Goal: Obtain resource: Obtain resource

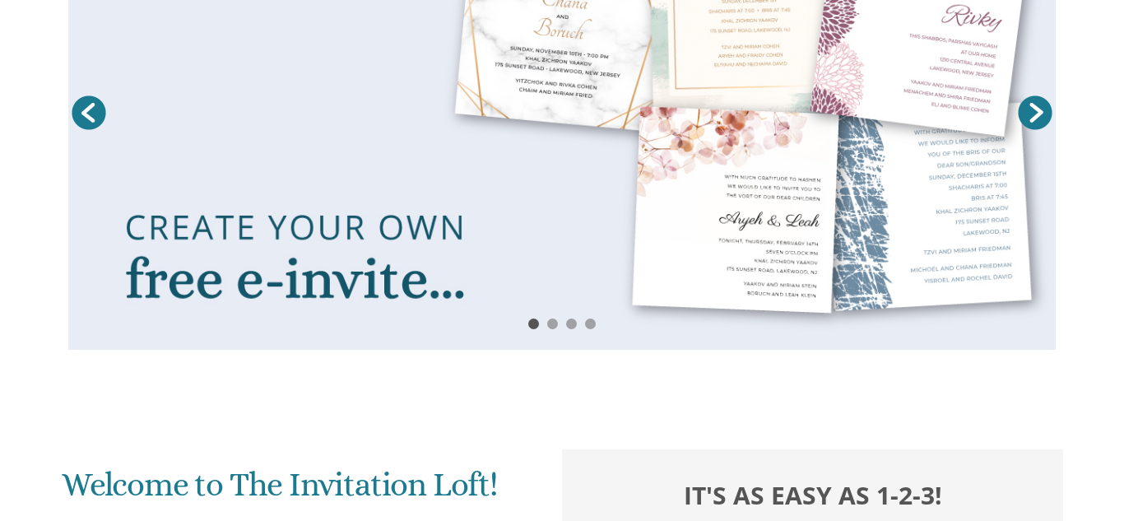
scroll to position [370, 0]
click at [1030, 117] on link "Next" at bounding box center [1035, 113] width 41 height 41
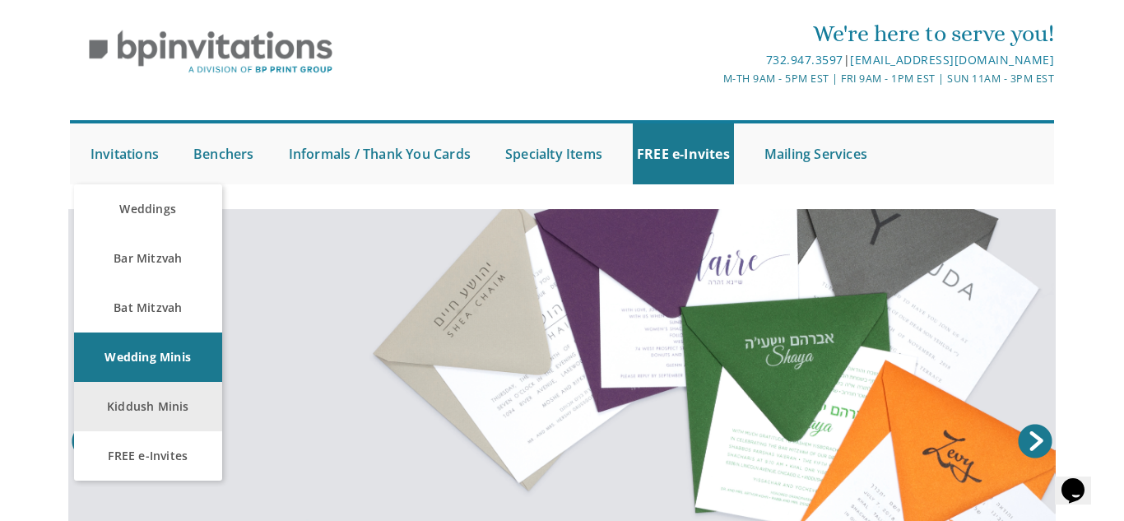
scroll to position [47, 0]
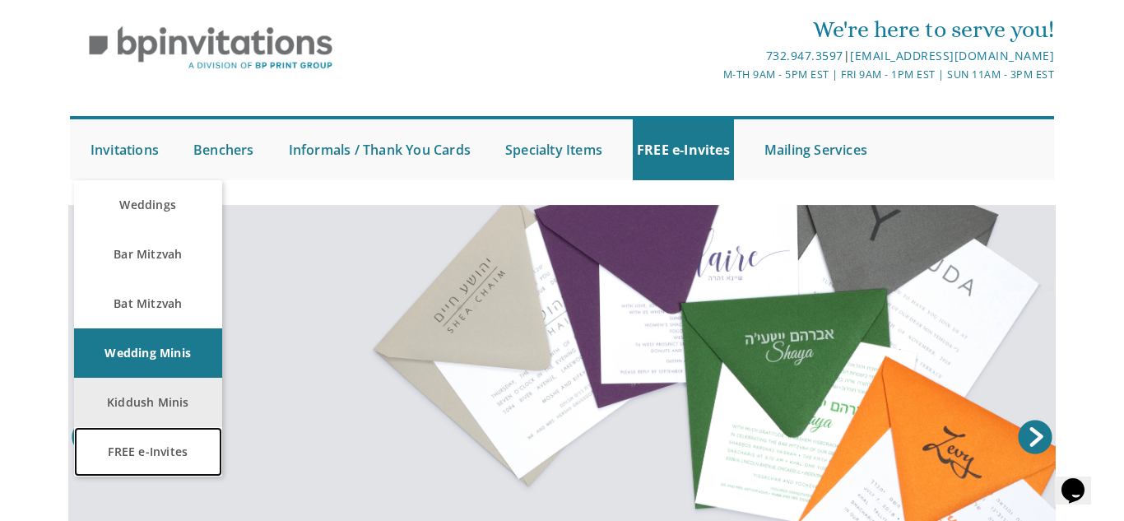
click at [160, 450] on link "FREE e-Invites" at bounding box center [148, 451] width 148 height 49
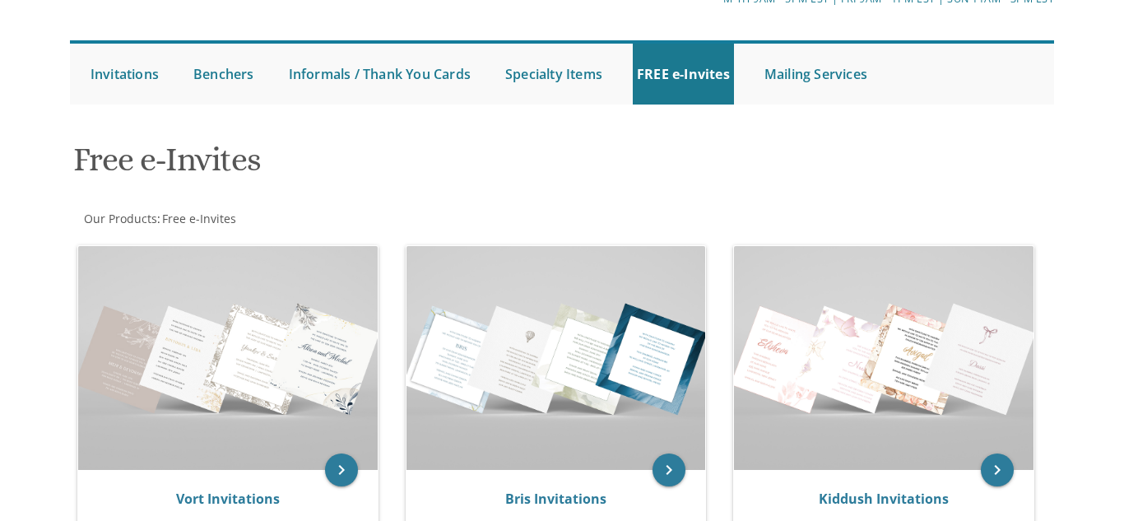
scroll to position [243, 0]
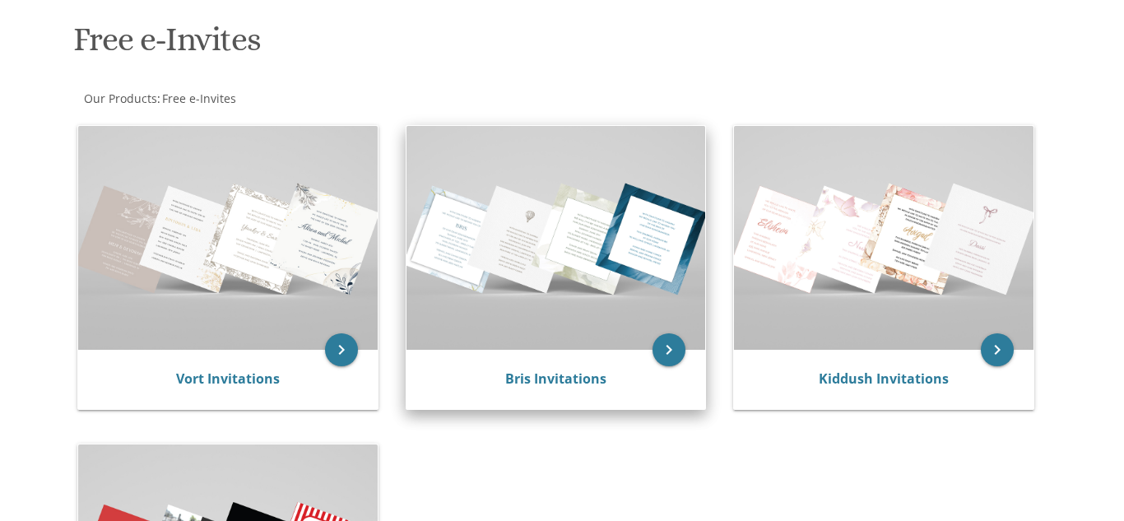
click at [652, 266] on img at bounding box center [557, 238] width 300 height 225
